Goal: Information Seeking & Learning: Learn about a topic

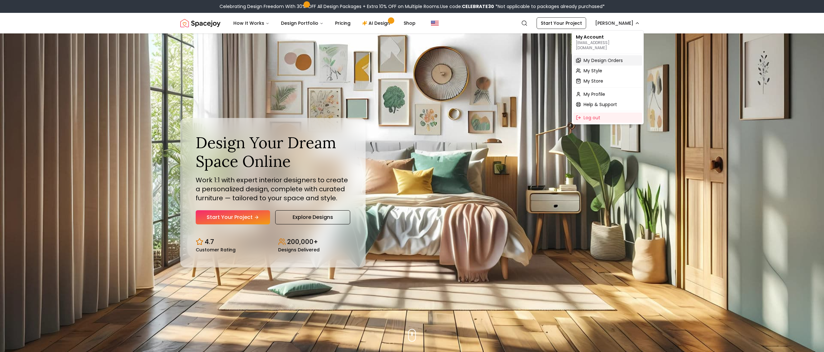
click at [613, 57] on span "My Design Orders" at bounding box center [602, 60] width 39 height 6
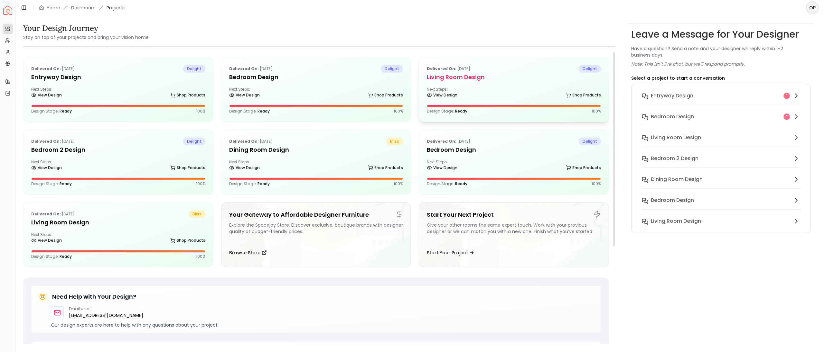
click at [500, 81] on h5 "Living Room design" at bounding box center [514, 77] width 174 height 9
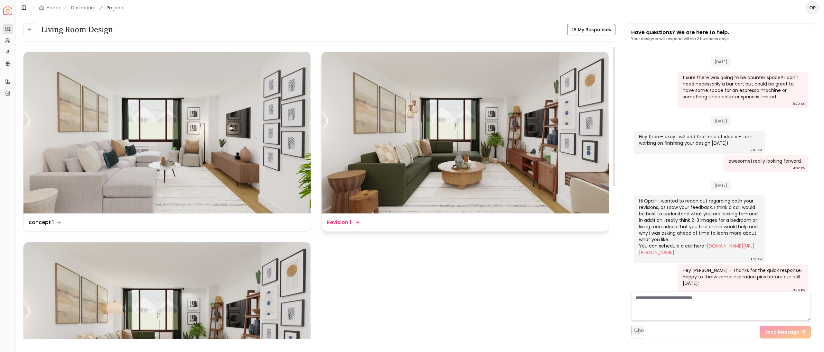
scroll to position [903, 0]
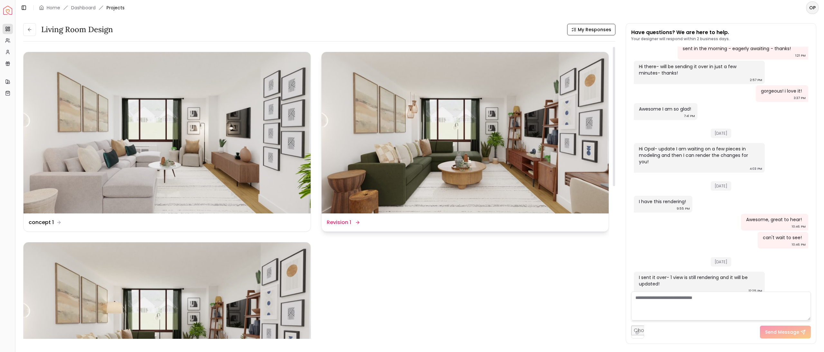
click at [419, 135] on img at bounding box center [464, 133] width 287 height 162
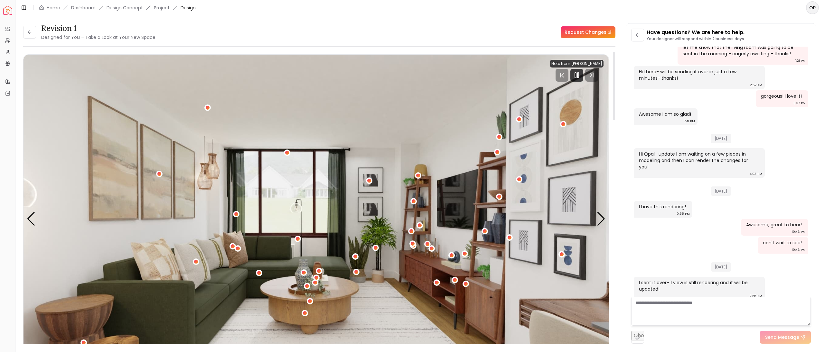
click at [151, 273] on img "1 / 6" at bounding box center [315, 219] width 585 height 329
click at [196, 264] on div "1 / 6" at bounding box center [196, 261] width 5 height 5
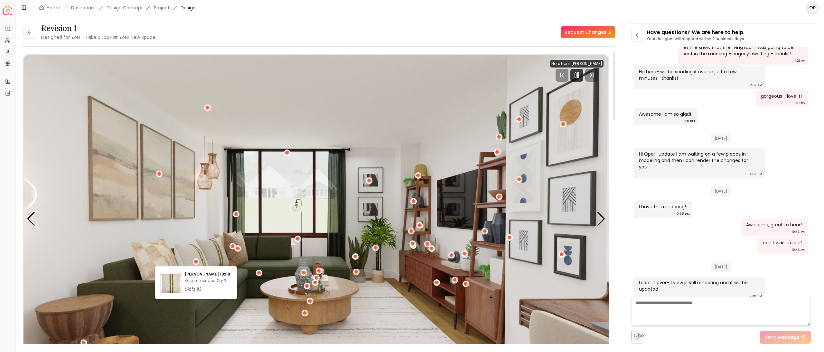
click at [304, 146] on img "1 / 6" at bounding box center [315, 219] width 585 height 329
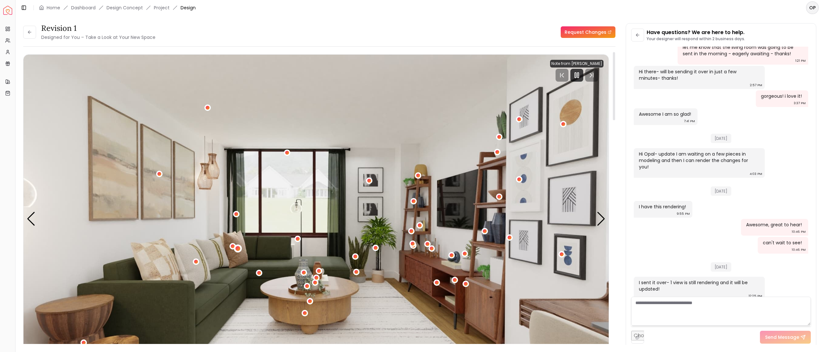
click at [237, 248] on div "1 / 6" at bounding box center [238, 248] width 5 height 5
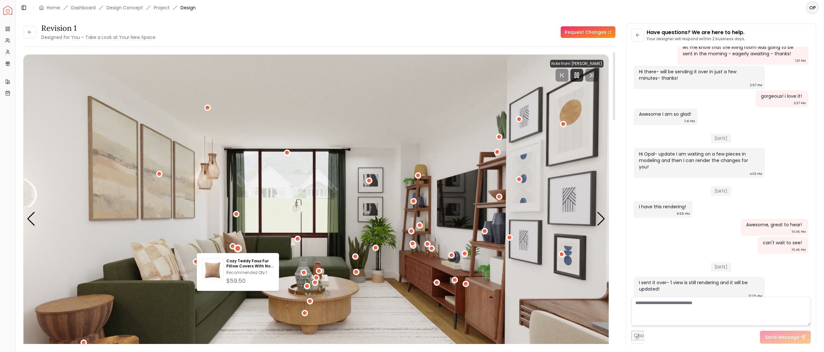
click at [329, 205] on img "1 / 6" at bounding box center [315, 219] width 585 height 329
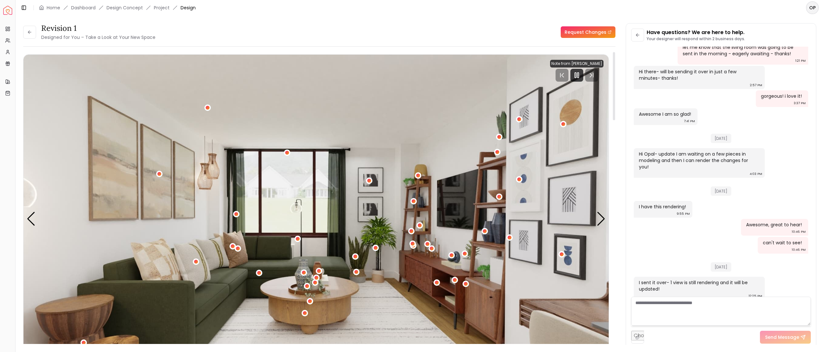
click at [27, 39] on div "Revision 1 Designed for You – Take a Look at Your New Space" at bounding box center [89, 32] width 132 height 18
click at [28, 35] on button at bounding box center [29, 32] width 13 height 13
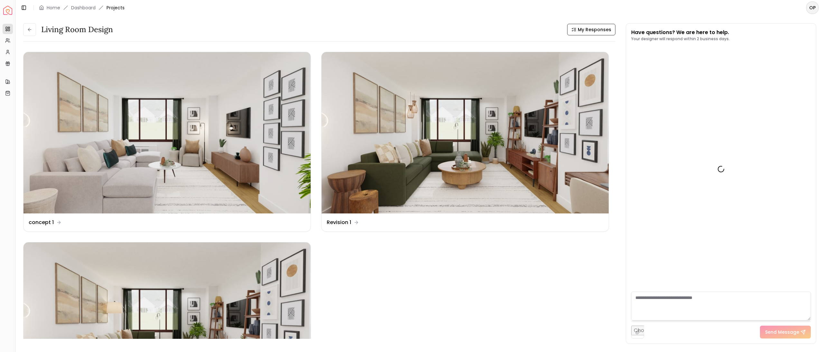
scroll to position [903, 0]
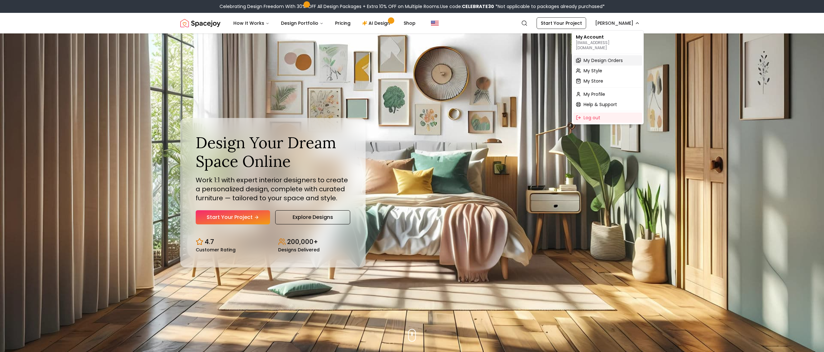
click at [612, 57] on span "My Design Orders" at bounding box center [602, 60] width 39 height 6
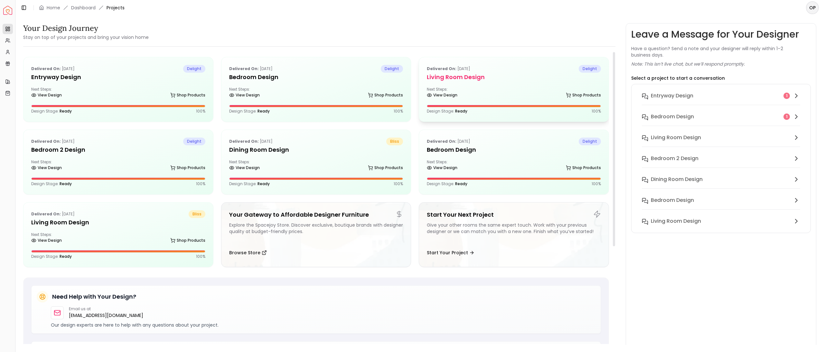
click at [501, 77] on h5 "Living Room design" at bounding box center [514, 77] width 174 height 9
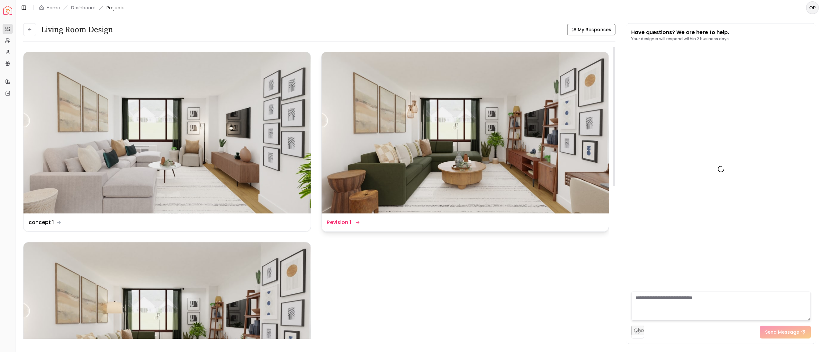
scroll to position [903, 0]
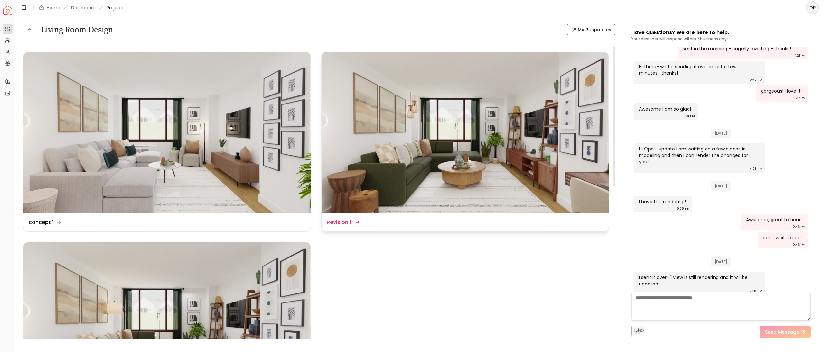
click at [457, 168] on img at bounding box center [464, 133] width 287 height 162
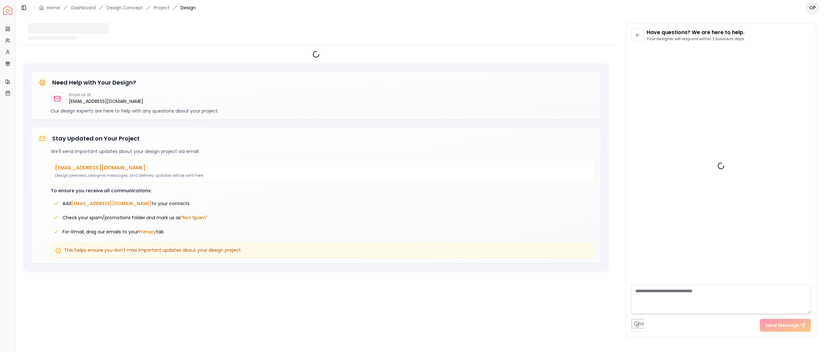
scroll to position [898, 0]
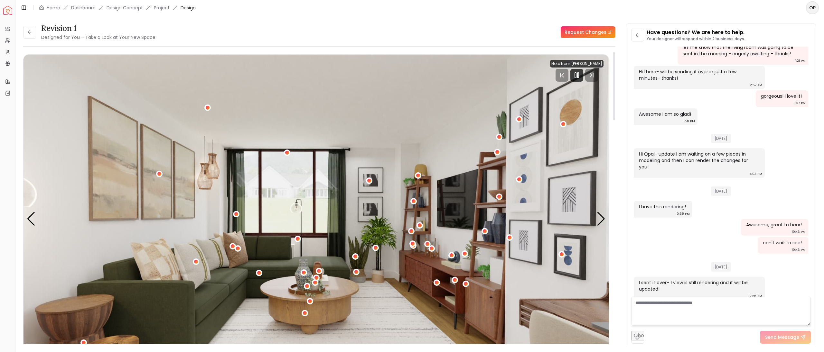
click at [386, 233] on img "1 / 6" at bounding box center [315, 219] width 585 height 329
click at [410, 312] on img "1 / 6" at bounding box center [315, 219] width 585 height 329
click at [600, 220] on div "Next slide" at bounding box center [601, 219] width 9 height 14
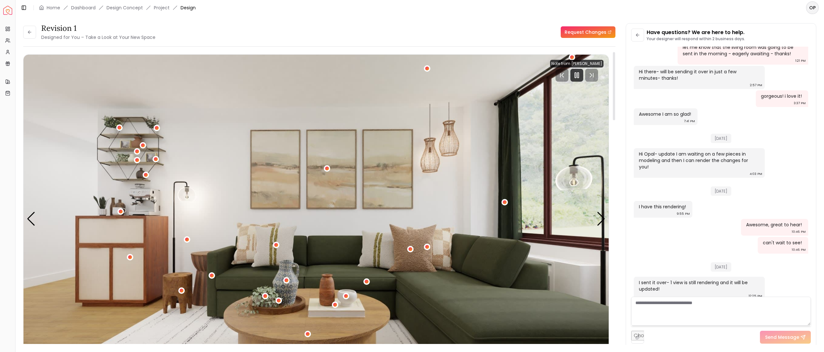
click at [294, 308] on img "2 / 6" at bounding box center [315, 219] width 585 height 329
click at [172, 333] on img "2 / 6" at bounding box center [315, 219] width 585 height 329
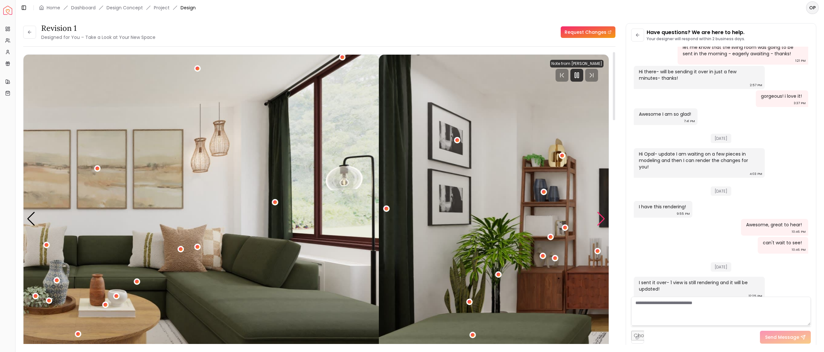
click at [604, 220] on div "Next slide" at bounding box center [601, 219] width 9 height 14
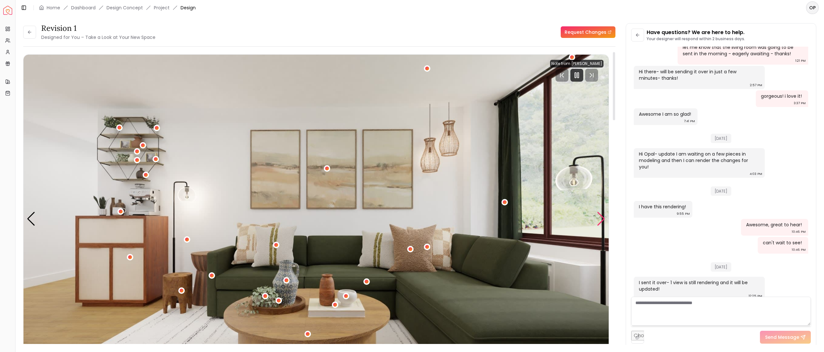
click at [604, 219] on div "Next slide" at bounding box center [601, 219] width 9 height 14
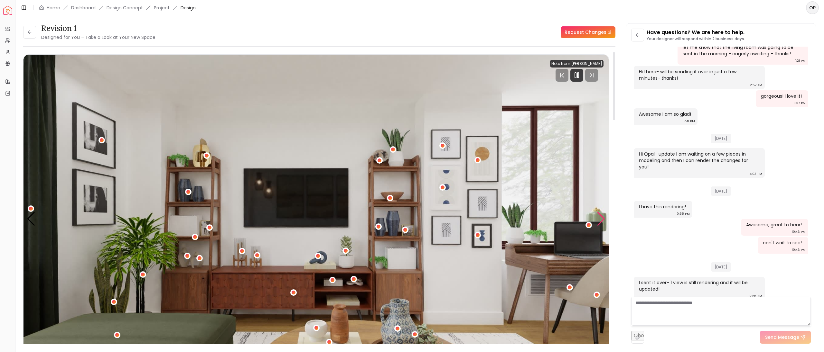
click at [604, 219] on div "Next slide" at bounding box center [601, 219] width 9 height 14
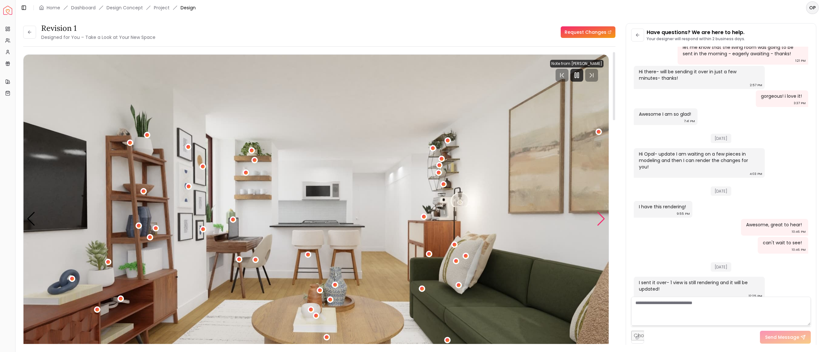
click at [597, 222] on div "Next slide" at bounding box center [601, 219] width 9 height 14
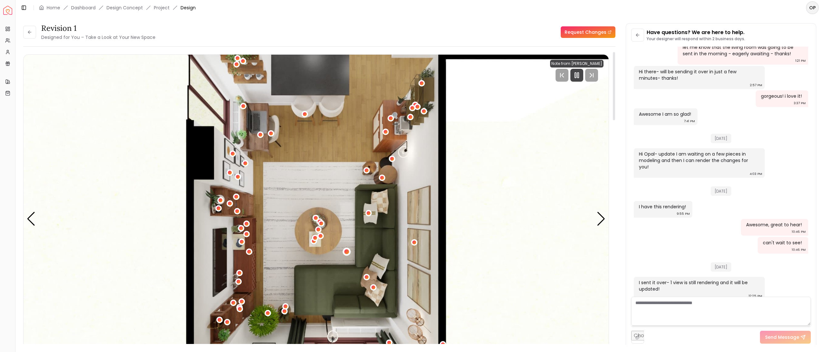
click at [344, 251] on div "5 / 6" at bounding box center [347, 252] width 8 height 8
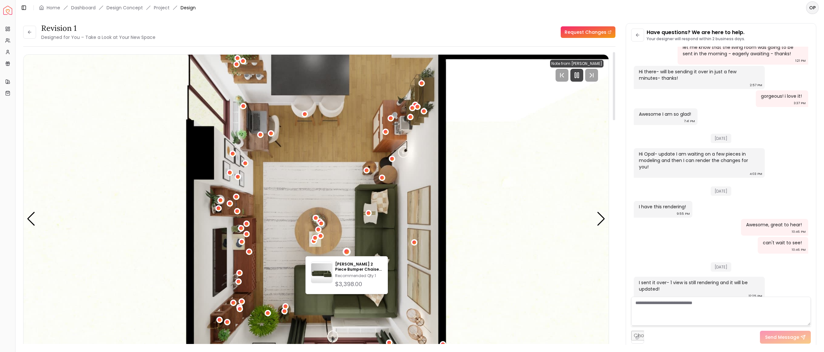
click at [331, 219] on img "5 / 6" at bounding box center [315, 219] width 585 height 329
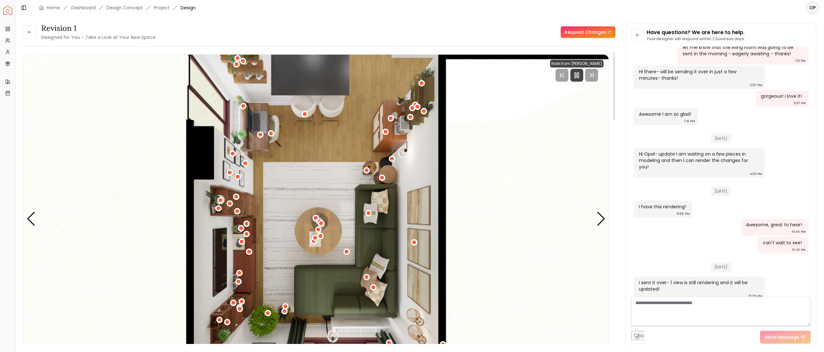
click at [344, 180] on img "5 / 6" at bounding box center [315, 219] width 585 height 329
click at [600, 222] on div "Next slide" at bounding box center [601, 219] width 9 height 14
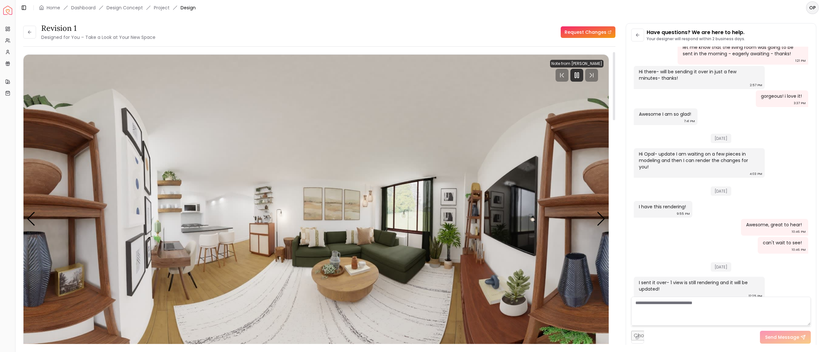
click at [395, 321] on img "6 / 6" at bounding box center [315, 219] width 585 height 329
click at [600, 219] on div "Next slide" at bounding box center [601, 219] width 9 height 14
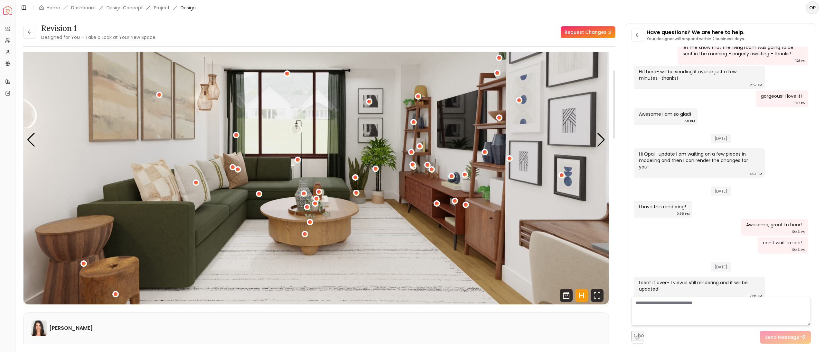
scroll to position [79, 0]
click at [602, 139] on div "Next slide" at bounding box center [601, 140] width 9 height 14
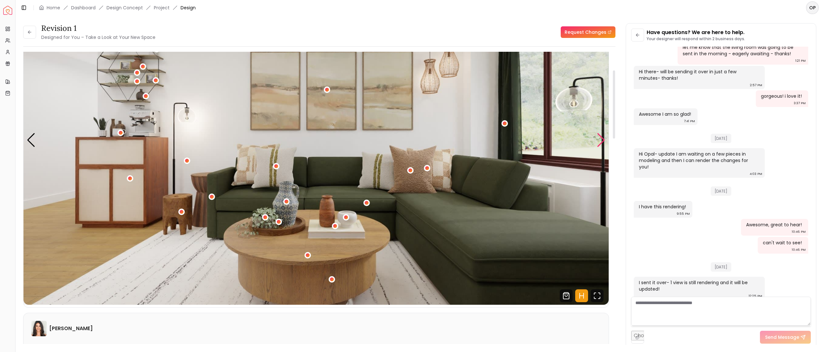
click at [601, 142] on div "Next slide" at bounding box center [601, 140] width 9 height 14
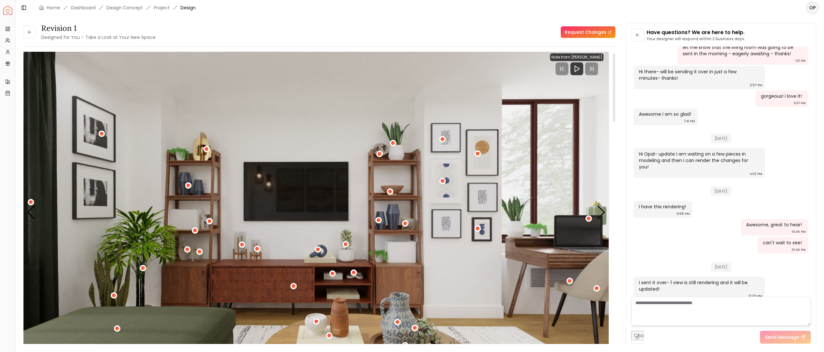
scroll to position [6, 0]
click at [200, 253] on div "3 / 6" at bounding box center [199, 252] width 5 height 5
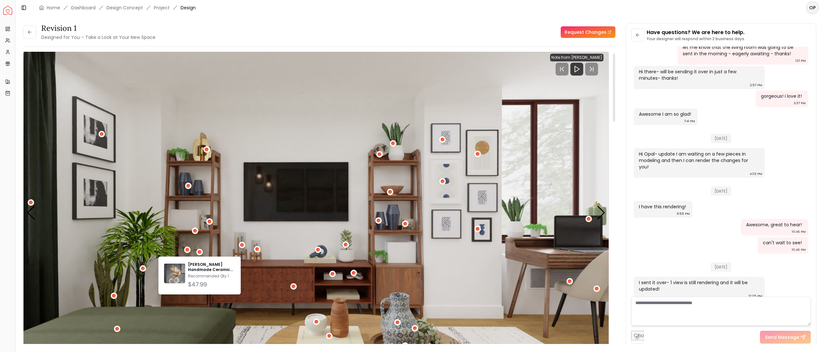
click at [185, 254] on div "3 / 6" at bounding box center [187, 250] width 6 height 8
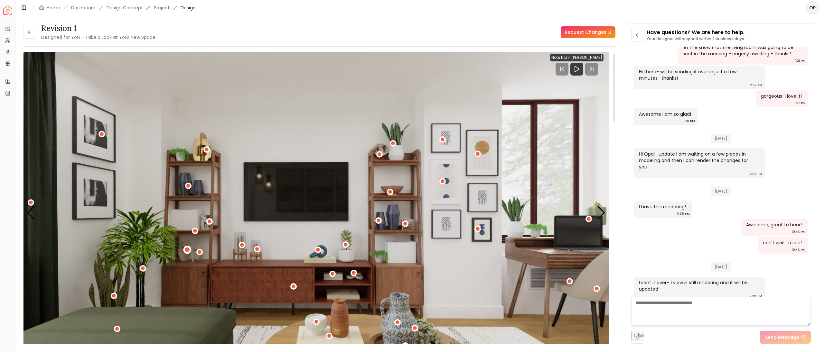
click at [189, 250] on div "3 / 6" at bounding box center [187, 250] width 5 height 5
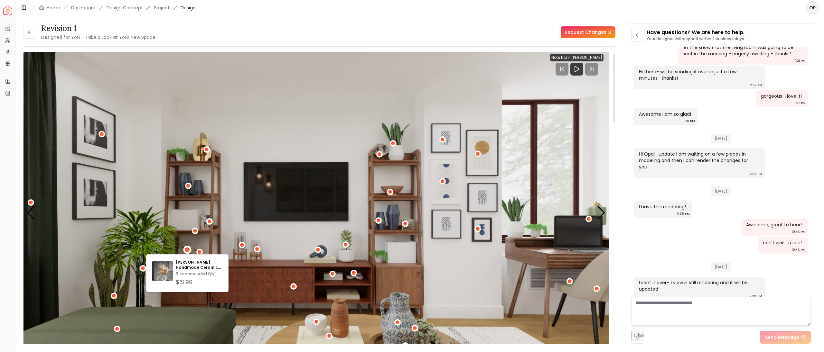
click at [359, 149] on img "3 / 6" at bounding box center [315, 213] width 585 height 329
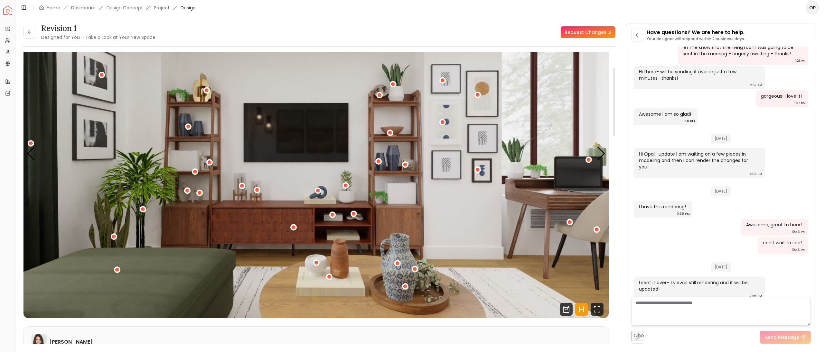
scroll to position [63, 0]
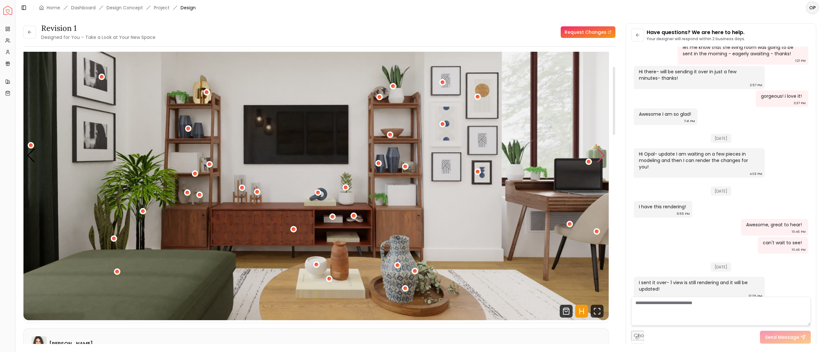
click at [601, 157] on div "Next slide" at bounding box center [601, 156] width 9 height 14
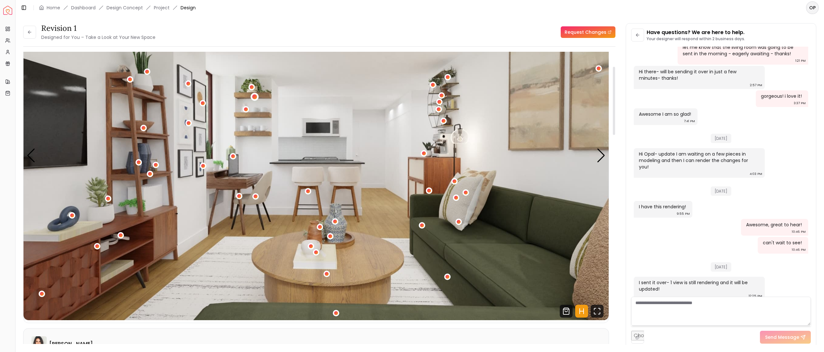
click at [256, 98] on div "4 / 6" at bounding box center [254, 97] width 5 height 5
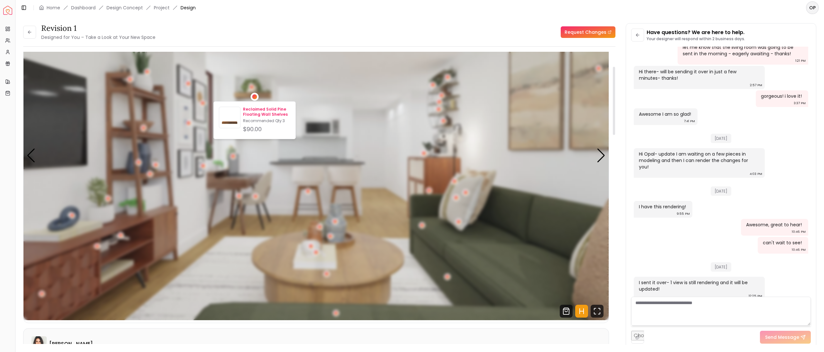
click at [260, 120] on p "Recommended Qty: 3" at bounding box center [266, 120] width 47 height 5
click at [274, 116] on p "Reclaimed Solid Pine Floating Wall Shelves" at bounding box center [266, 112] width 47 height 10
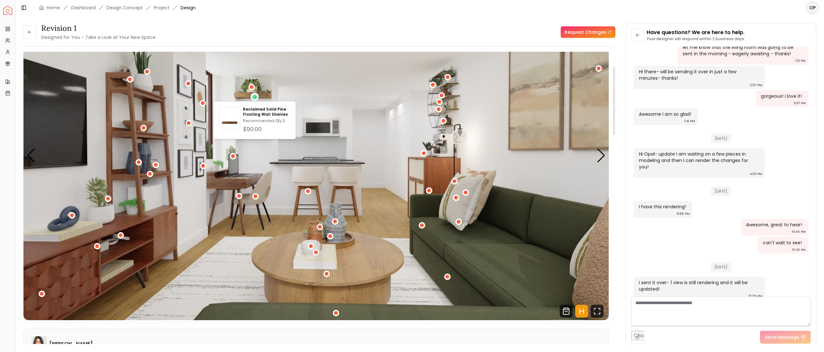
click at [355, 153] on img "4 / 6" at bounding box center [315, 155] width 585 height 329
click at [254, 98] on div "4 / 6" at bounding box center [254, 97] width 5 height 5
click at [327, 291] on img "4 / 6" at bounding box center [315, 155] width 585 height 329
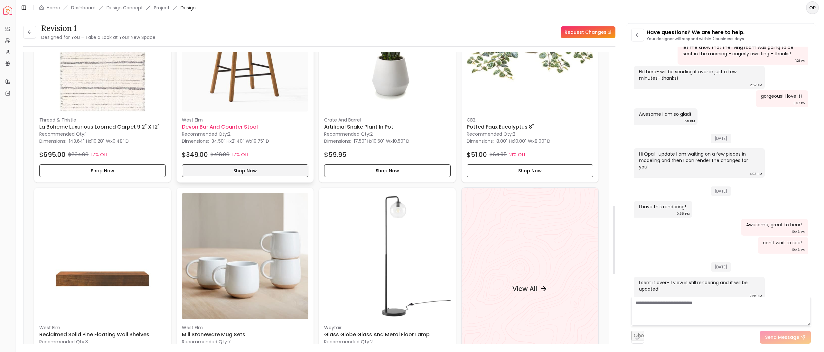
scroll to position [773, 0]
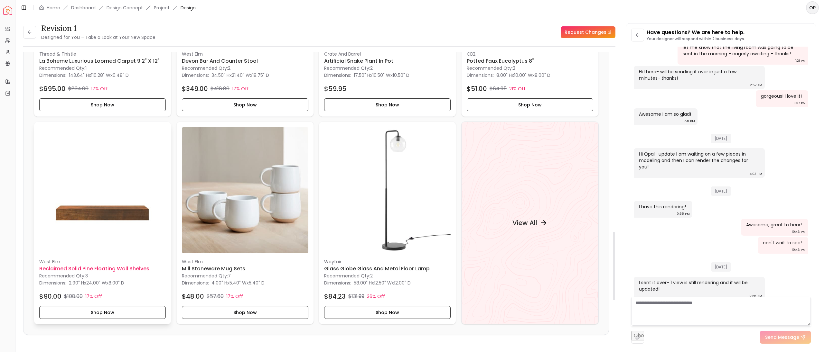
click at [135, 226] on img at bounding box center [102, 190] width 126 height 126
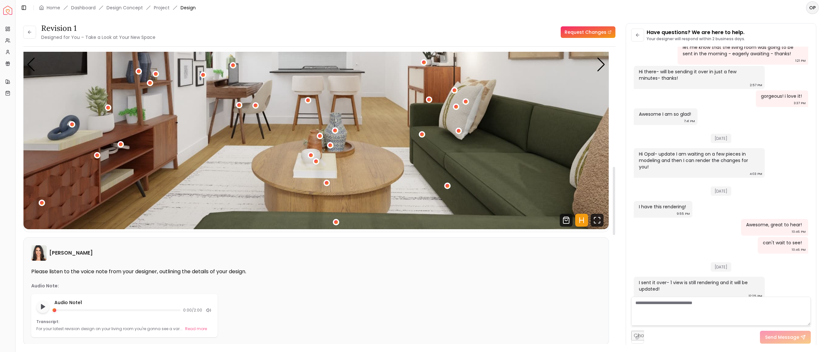
scroll to position [0, 0]
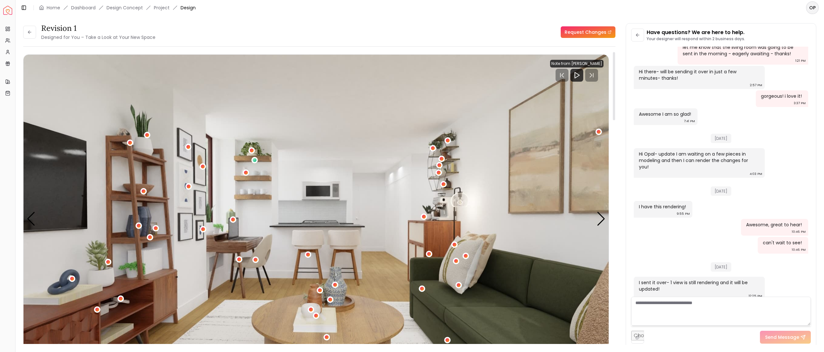
click at [257, 194] on img "4 / 6" at bounding box center [315, 219] width 585 height 329
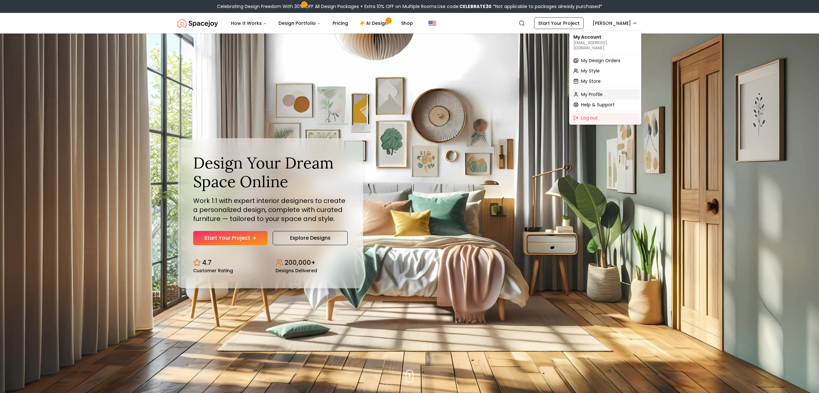
click at [605, 89] on div "My Profile" at bounding box center [605, 94] width 69 height 10
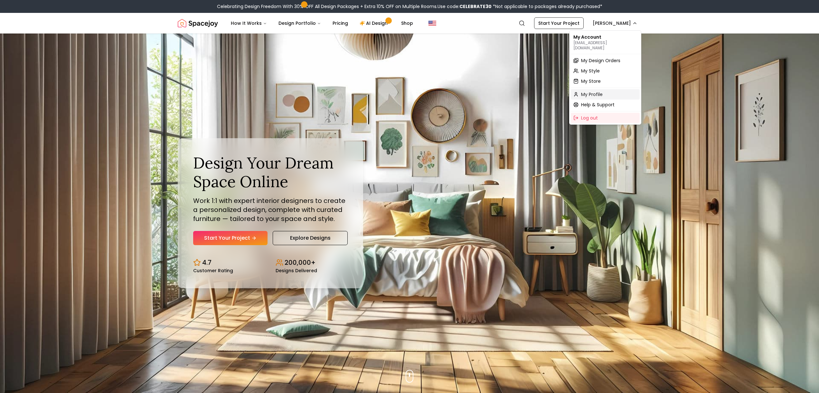
click at [585, 91] on span "My Profile" at bounding box center [592, 94] width 22 height 6
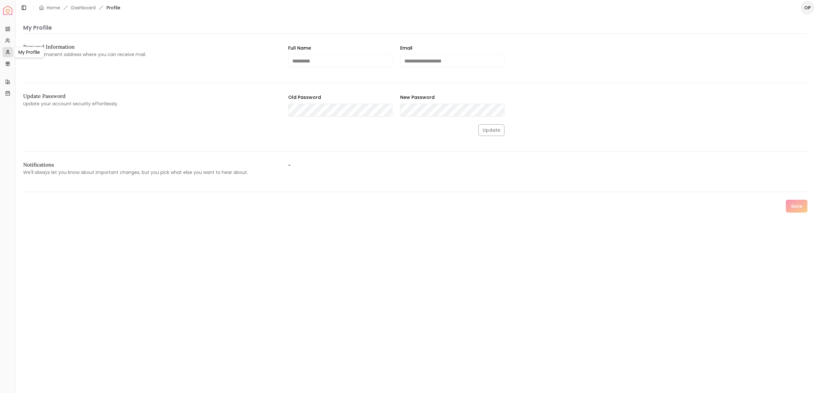
click at [24, 53] on div "My Profile My Profile" at bounding box center [29, 52] width 30 height 11
click at [92, 8] on link "Dashboard" at bounding box center [83, 8] width 24 height 6
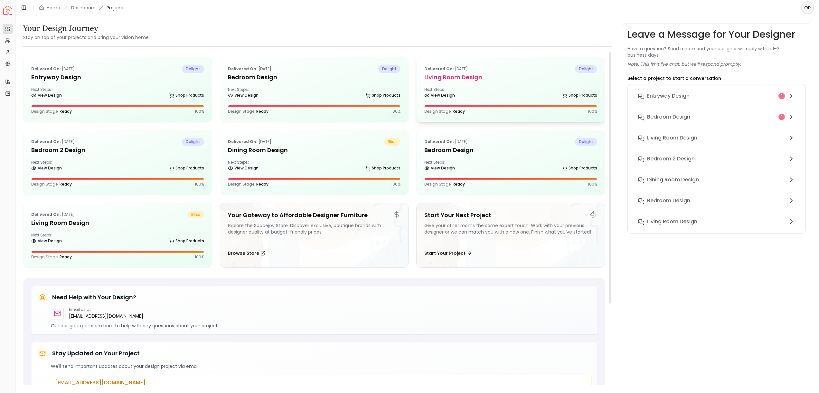
click at [485, 104] on div "Delivered on: Jul 25, 2025 delight Living Room design Next Steps: View Design S…" at bounding box center [510, 89] width 188 height 64
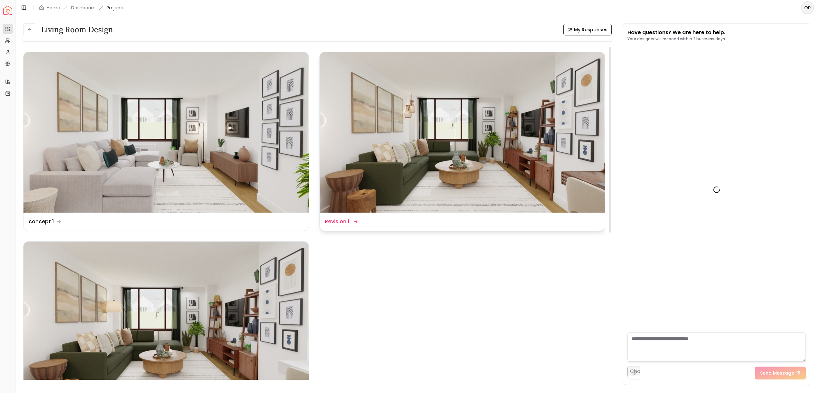
scroll to position [869, 0]
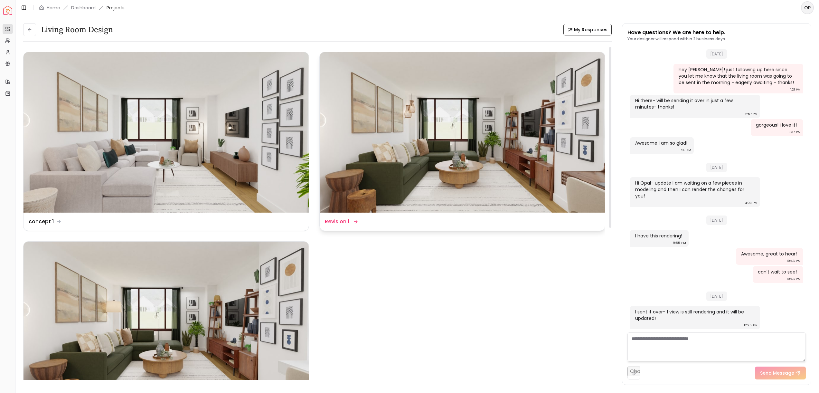
click at [469, 115] on img at bounding box center [462, 132] width 285 height 160
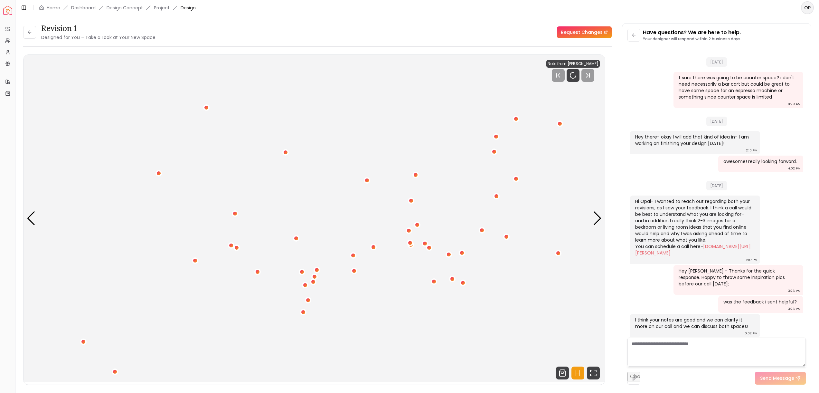
scroll to position [864, 0]
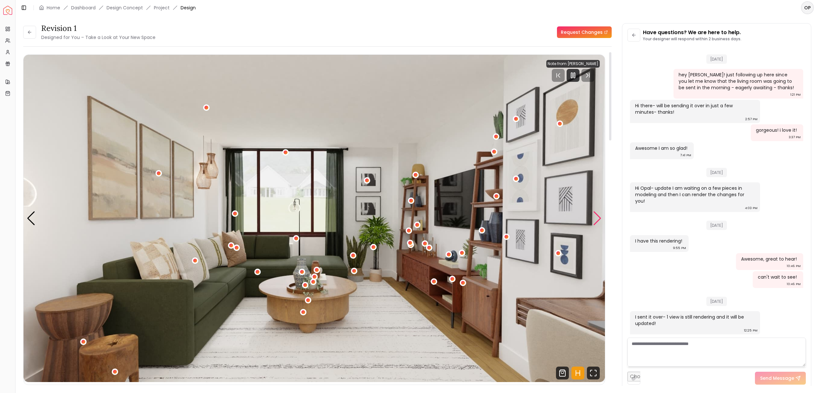
click at [593, 224] on div "Next slide" at bounding box center [597, 218] width 9 height 14
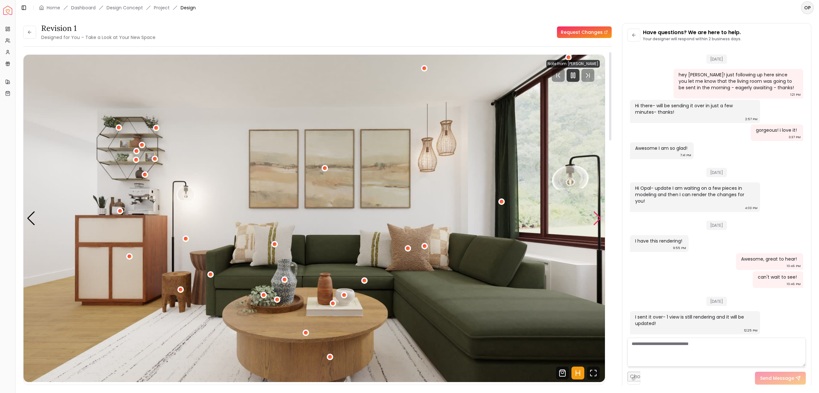
click at [593, 224] on div "Next slide" at bounding box center [597, 218] width 9 height 14
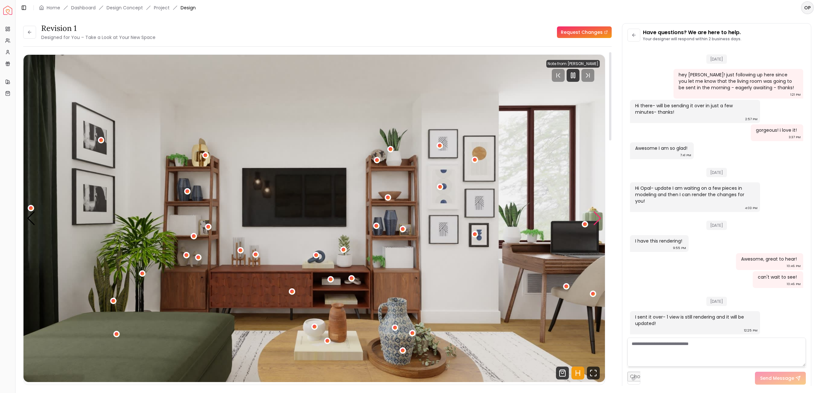
click at [593, 224] on div "Next slide" at bounding box center [597, 218] width 9 height 14
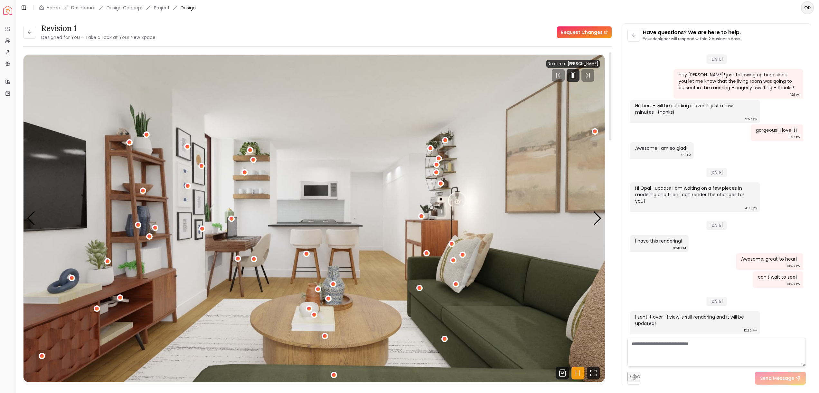
click at [207, 115] on img "4 / 6" at bounding box center [313, 218] width 581 height 327
click at [267, 119] on img "4 / 6" at bounding box center [313, 218] width 581 height 327
click at [283, 106] on img "4 / 6" at bounding box center [313, 218] width 581 height 327
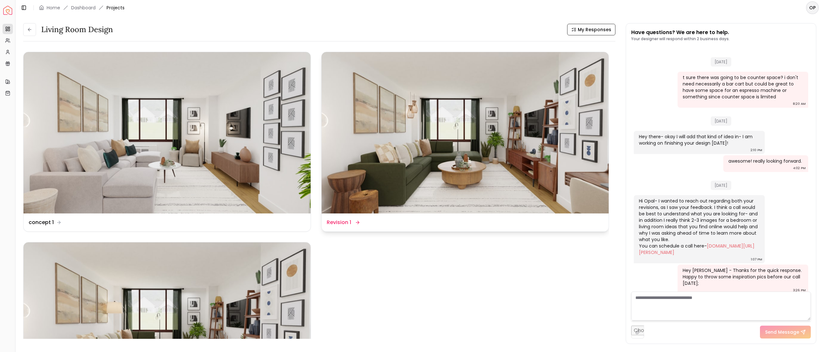
scroll to position [903, 0]
